Goal: Task Accomplishment & Management: Manage account settings

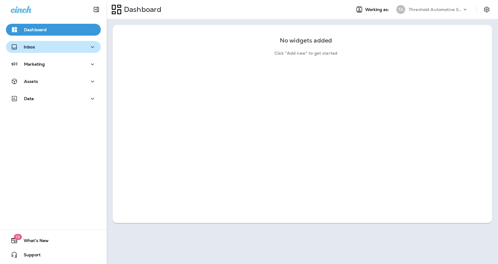
click at [76, 47] on div "Inbox" at bounding box center [53, 46] width 85 height 7
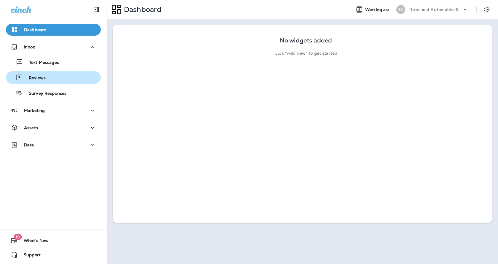
click at [58, 80] on div "Reviews" at bounding box center [53, 77] width 90 height 9
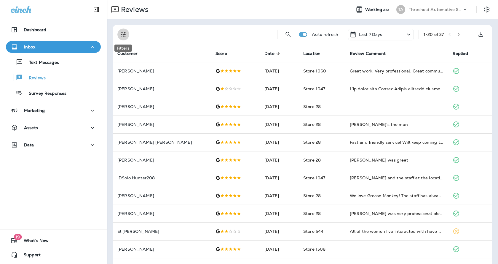
click at [126, 33] on icon "Filters" at bounding box center [123, 34] width 7 height 7
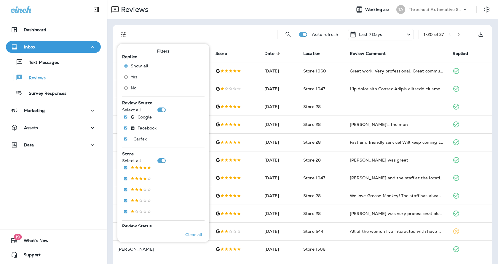
click at [228, 37] on div at bounding box center [203, 34] width 139 height 19
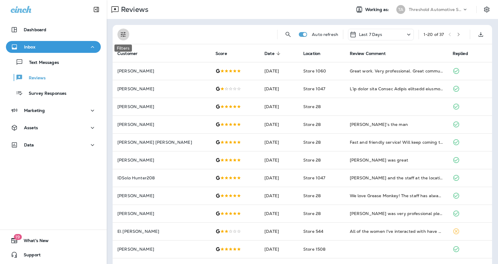
click at [122, 38] on button "Filters" at bounding box center [123, 34] width 12 height 12
click at [122, 36] on icon "Filters" at bounding box center [123, 34] width 7 height 7
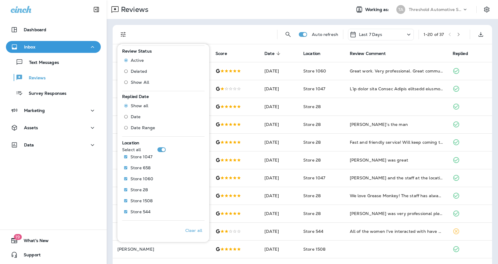
scroll to position [175, 0]
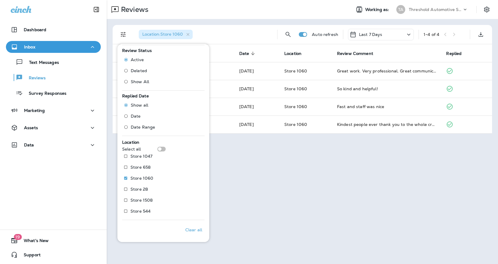
click at [273, 162] on div "Reviews Working as: TA Threshold Automotive Service dba Grease Monkey Location …" at bounding box center [303, 132] width 392 height 264
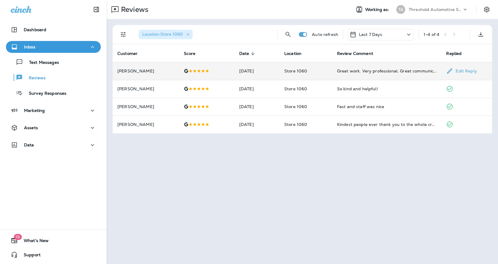
click at [359, 66] on td "Great work. Very professional. Great communication. [PERSON_NAME] is the name o…" at bounding box center [386, 71] width 109 height 18
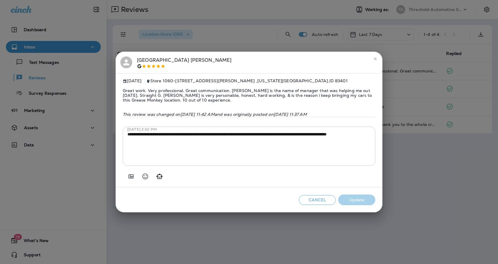
click at [374, 56] on icon "close" at bounding box center [375, 58] width 5 height 5
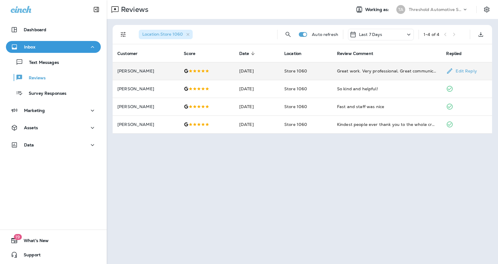
click at [235, 75] on td "[DATE]" at bounding box center [257, 71] width 45 height 18
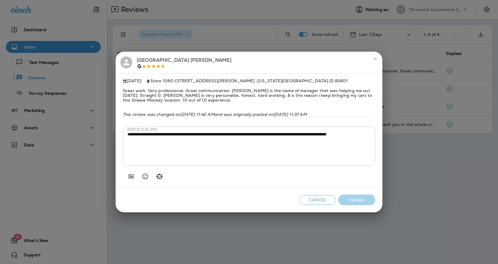
click at [377, 56] on icon "close" at bounding box center [375, 58] width 5 height 5
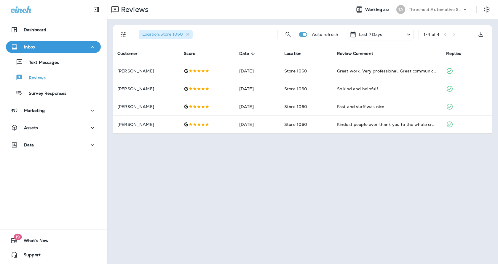
click at [189, 33] on icon "button" at bounding box center [188, 34] width 5 height 5
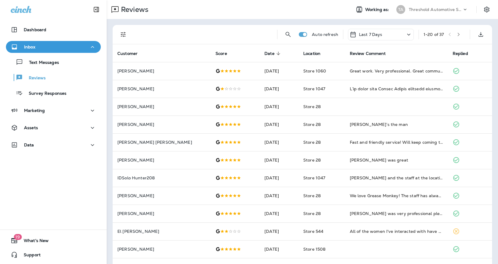
click at [123, 35] on icon "Filters" at bounding box center [123, 34] width 7 height 7
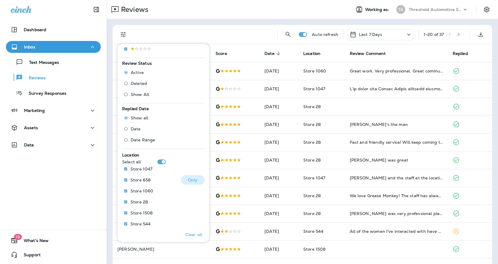
scroll to position [175, 0]
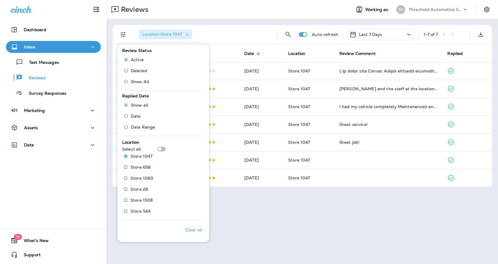
click at [318, 193] on div "Reviews Working as: TA Threshold Automotive Service dba Grease Monkey Location …" at bounding box center [303, 132] width 392 height 264
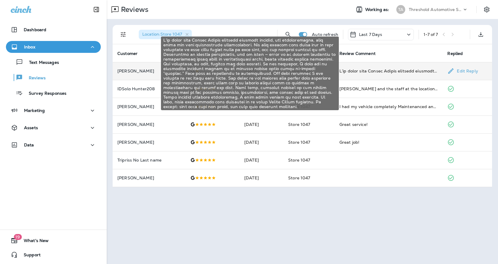
click at [380, 71] on div "I’ve given this Grease Monkey location multiple chances, and unfortunately, eac…" at bounding box center [389, 71] width 99 height 6
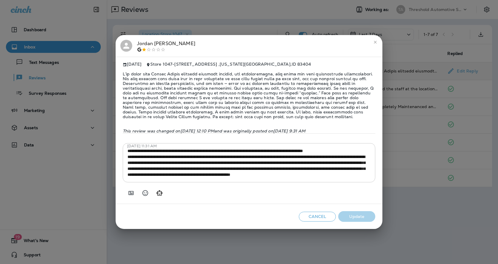
click at [375, 40] on icon "close" at bounding box center [375, 42] width 5 height 5
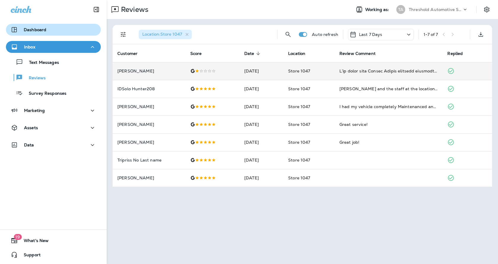
click at [47, 30] on div "Dashboard" at bounding box center [53, 29] width 85 height 7
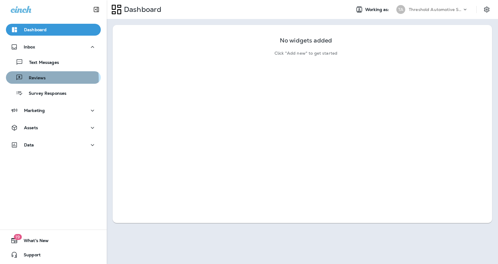
click at [33, 79] on p "Reviews" at bounding box center [34, 78] width 23 height 6
